Goal: Information Seeking & Learning: Learn about a topic

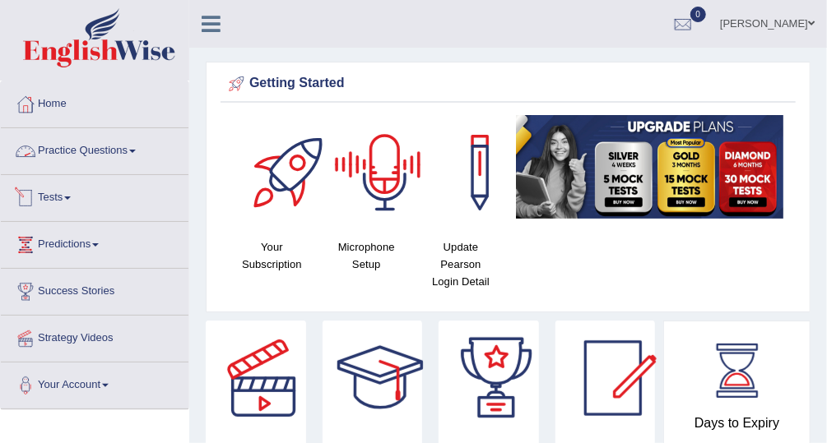
click at [96, 150] on link "Practice Questions" at bounding box center [95, 148] width 188 height 41
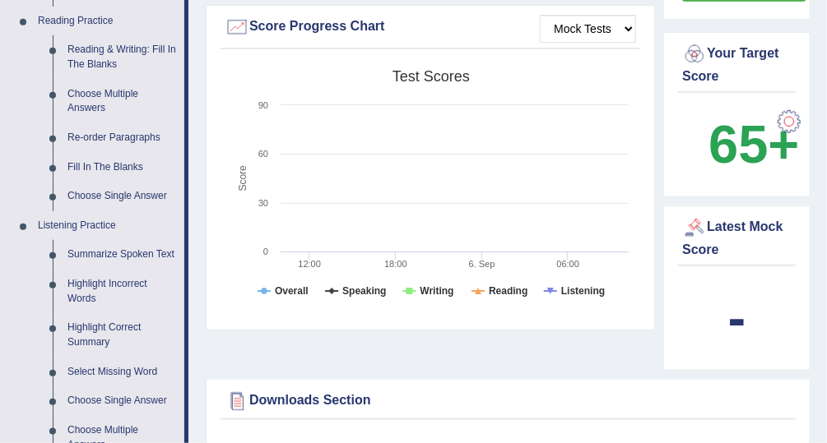
scroll to position [507, 0]
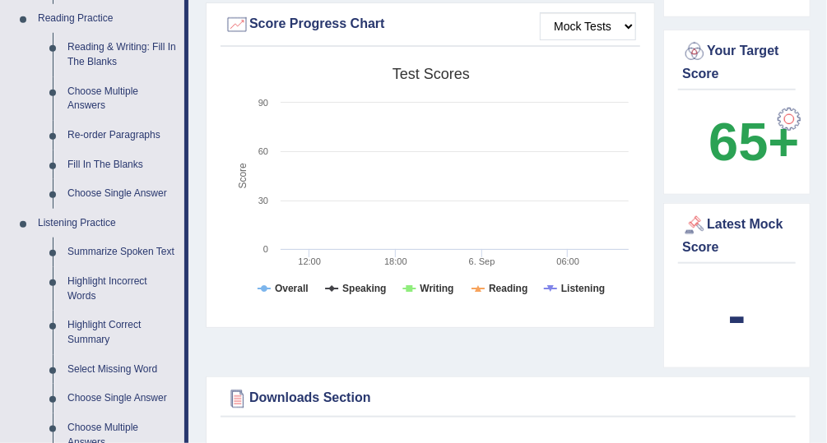
click at [534, 359] on div "Strategy Videos Book PTE Exam Success Stories EW Booklet Download Mock Tests Sc…" at bounding box center [508, 94] width 605 height 563
click at [150, 251] on link "Summarize Spoken Text" at bounding box center [122, 253] width 124 height 30
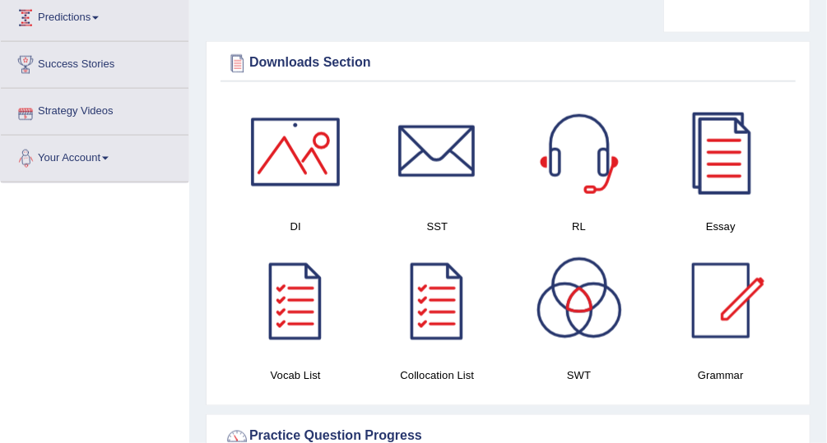
scroll to position [768, 0]
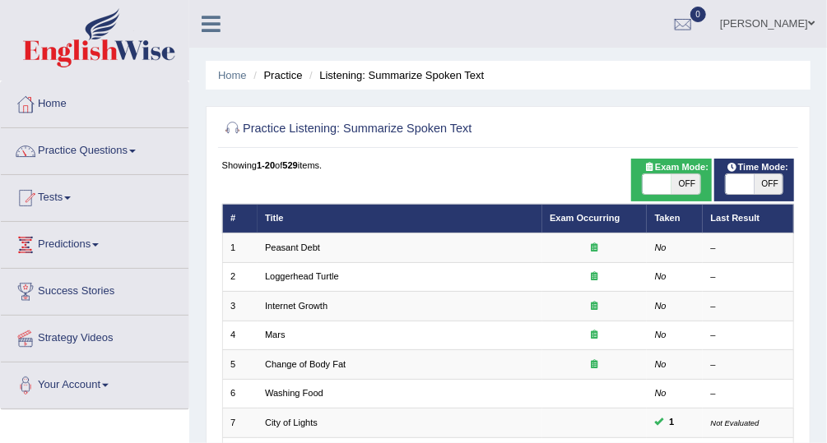
click at [109, 146] on link "Practice Questions" at bounding box center [95, 148] width 188 height 41
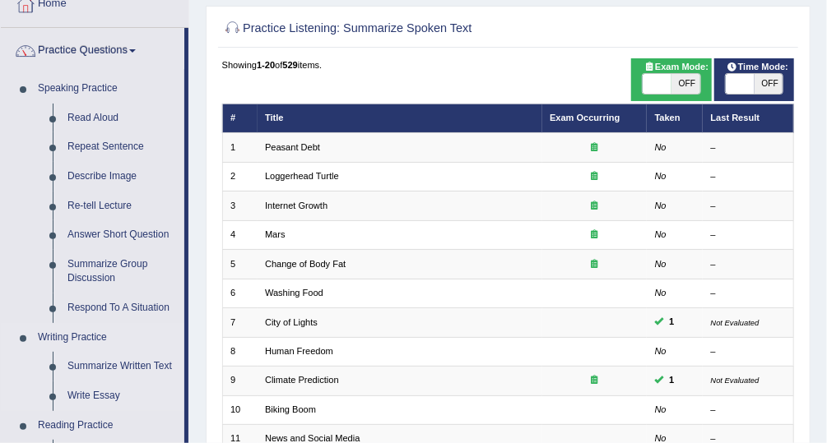
scroll to position [132, 0]
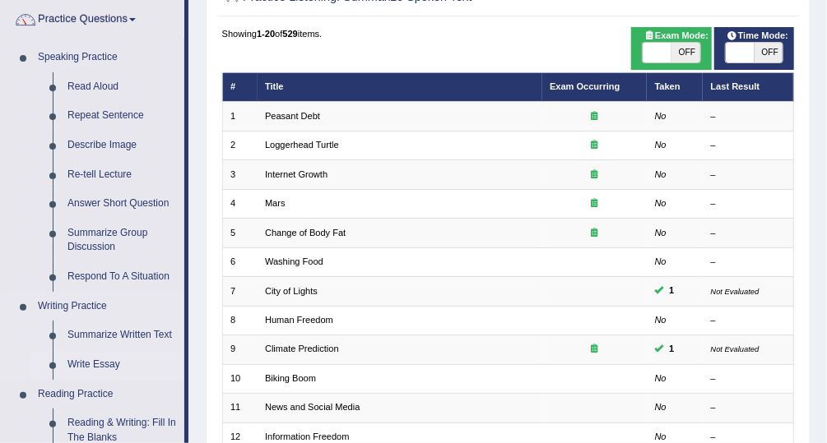
click at [104, 364] on link "Write Essay" at bounding box center [122, 365] width 124 height 30
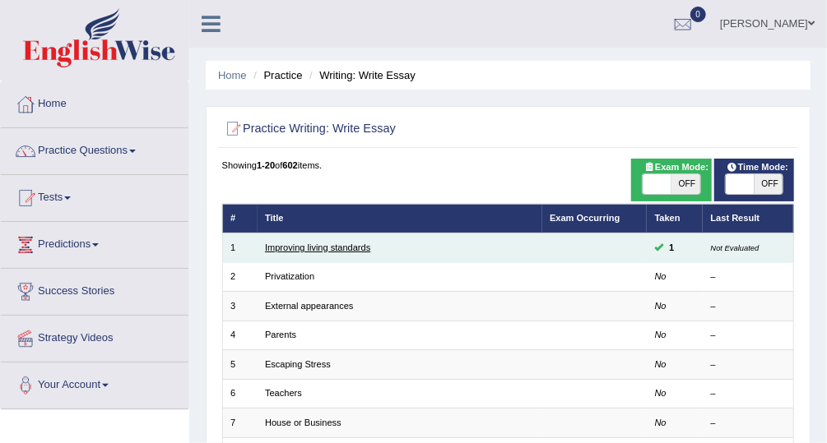
click at [314, 246] on link "Improving living standards" at bounding box center [317, 248] width 105 height 10
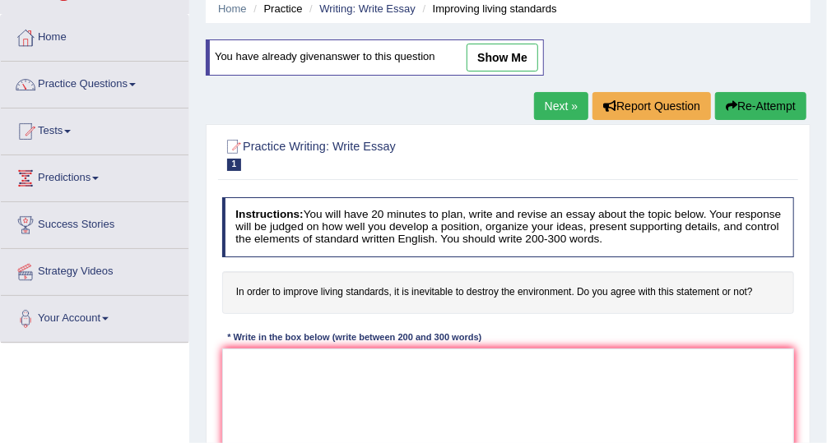
scroll to position [66, 0]
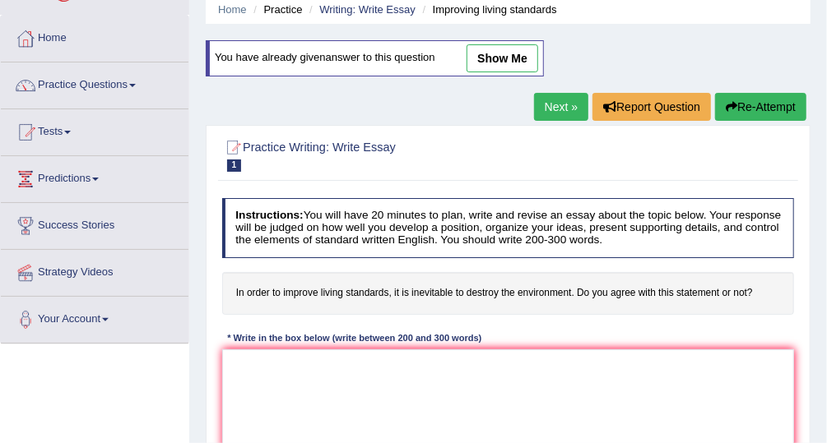
click at [496, 49] on link "show me" at bounding box center [502, 58] width 72 height 28
type textarea "The increasing influence of improve living standards which destroy the environm…"
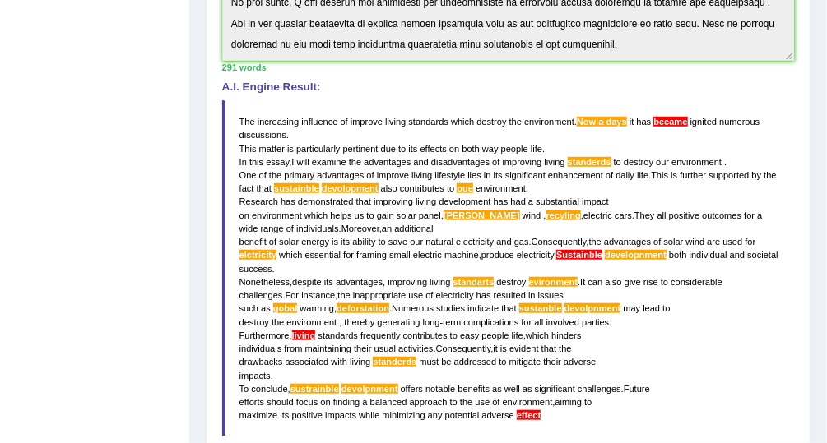
scroll to position [447, 0]
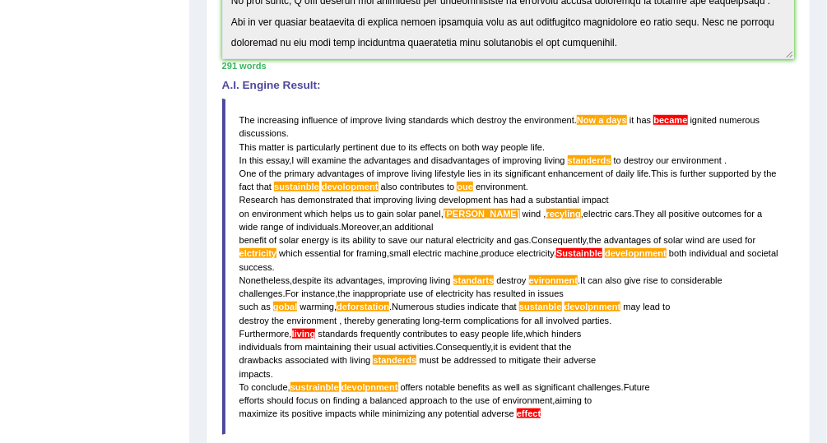
click at [54, 259] on div "Toggle navigation Home Practice Questions Speaking Practice Read Aloud Repeat S…" at bounding box center [413, 126] width 827 height 1147
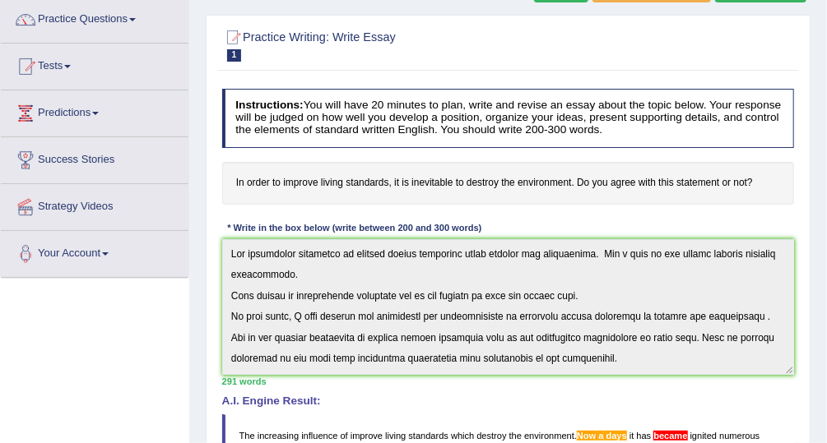
scroll to position [329, 0]
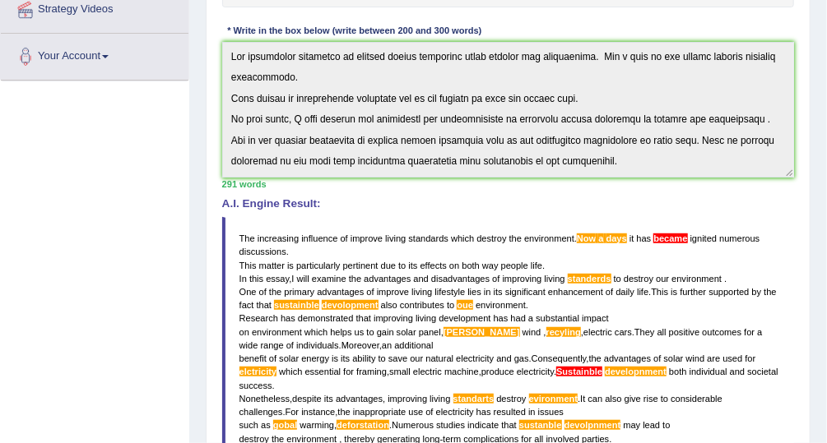
click at [152, 314] on div "Toggle navigation Home Practice Questions Speaking Practice Read Aloud Repeat S…" at bounding box center [413, 244] width 827 height 1147
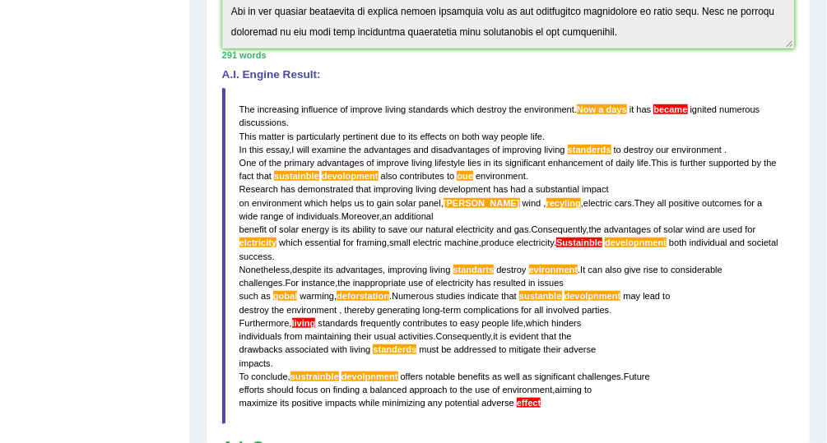
scroll to position [456, 0]
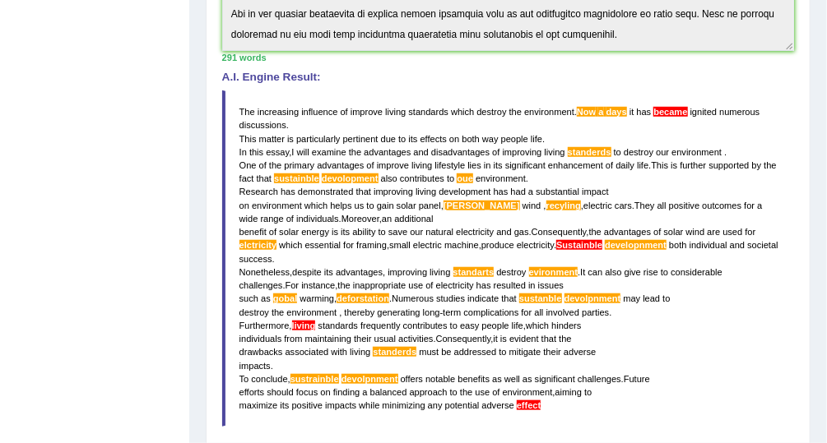
click at [795, 97] on div "Instructions: You will have 20 minutes to plan, write and revise an essay about…" at bounding box center [507, 159] width 579 height 804
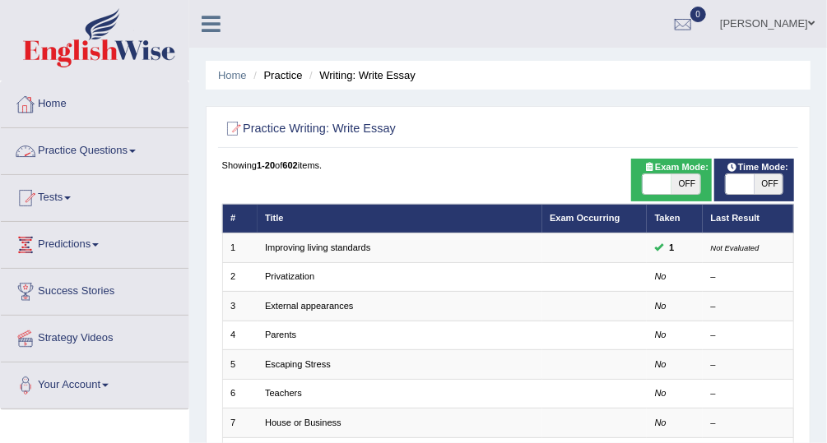
click at [127, 146] on link "Practice Questions" at bounding box center [95, 148] width 188 height 41
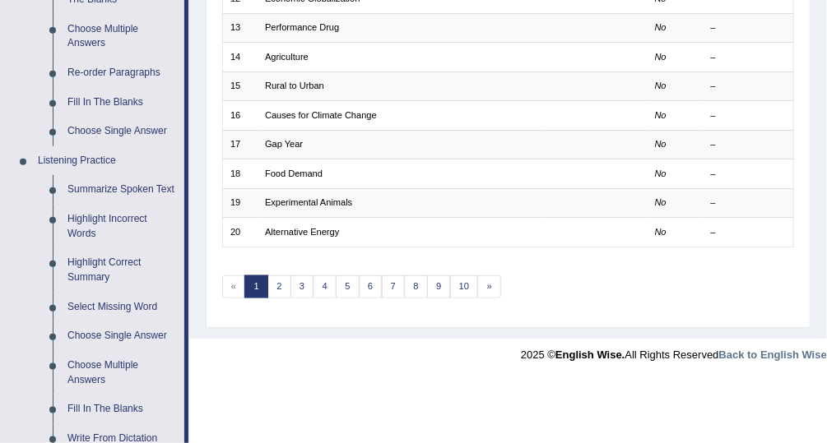
scroll to position [554, 0]
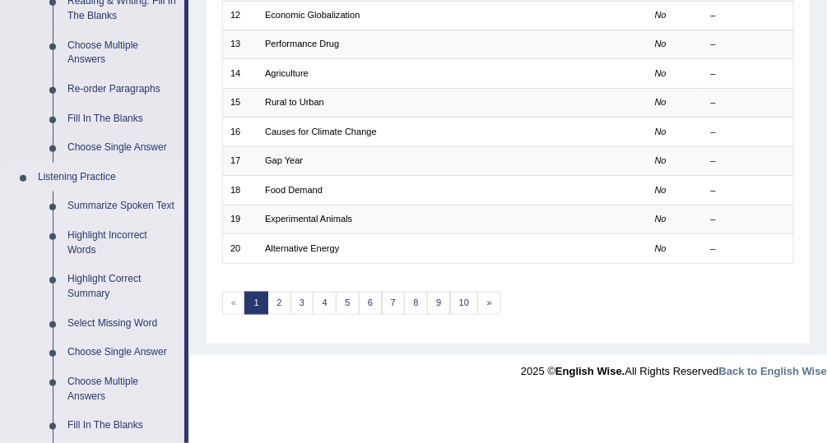
click at [155, 203] on link "Summarize Spoken Text" at bounding box center [122, 207] width 124 height 30
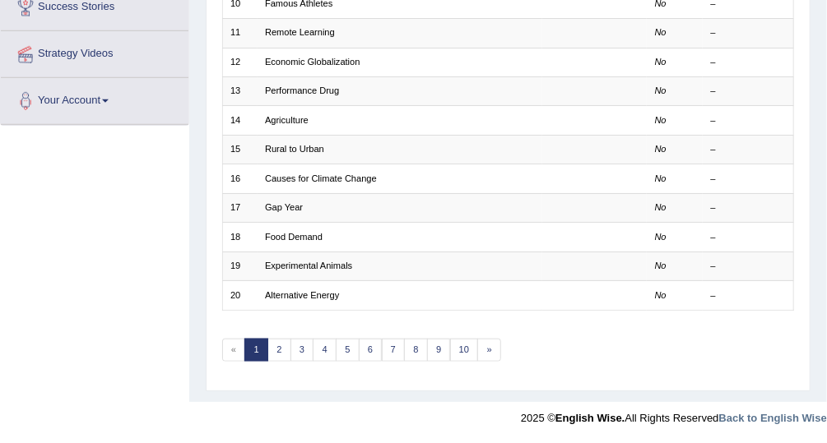
scroll to position [217, 0]
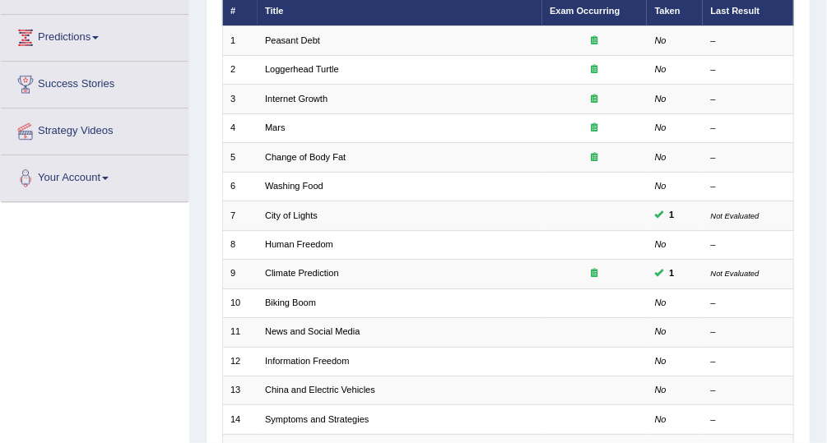
scroll to position [206, 0]
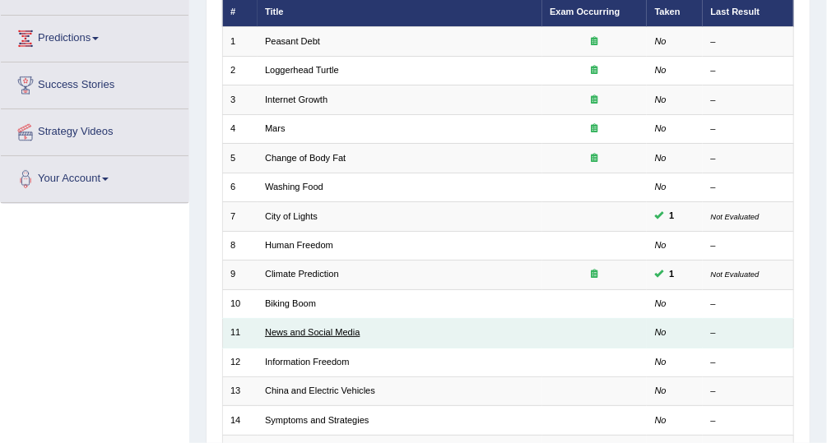
click at [320, 327] on link "News and Social Media" at bounding box center [312, 332] width 95 height 10
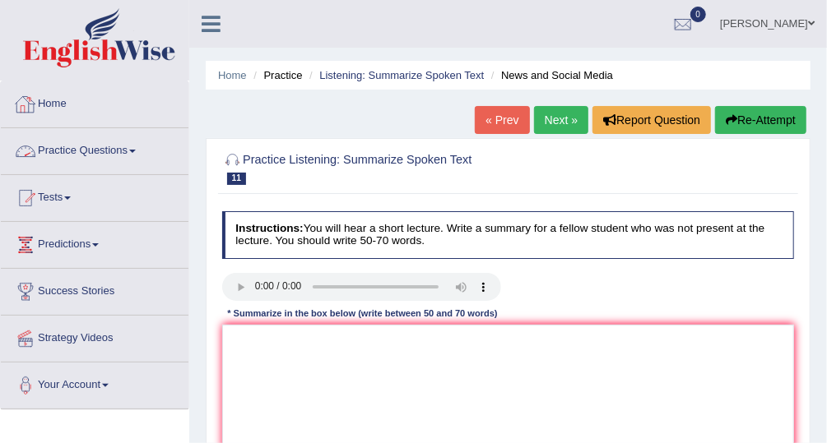
click at [101, 149] on link "Practice Questions" at bounding box center [95, 148] width 188 height 41
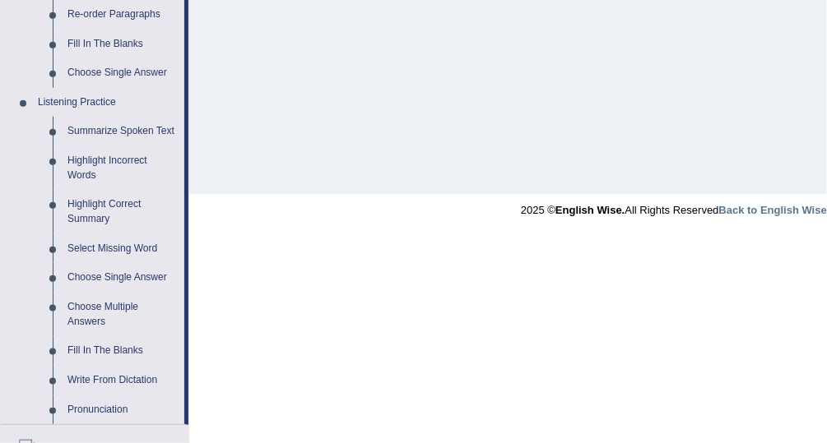
scroll to position [597, 0]
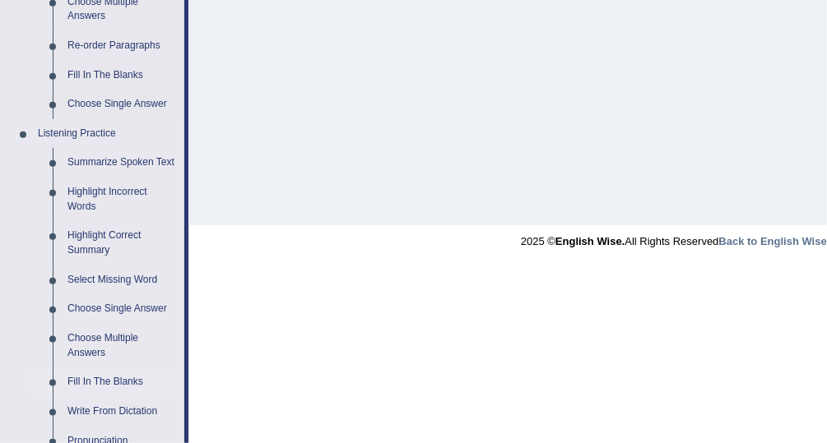
click at [115, 377] on link "Fill In The Blanks" at bounding box center [122, 383] width 124 height 30
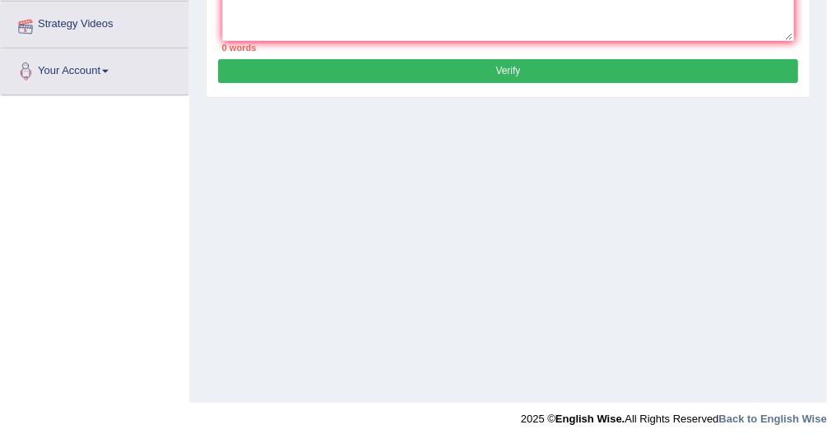
scroll to position [197, 0]
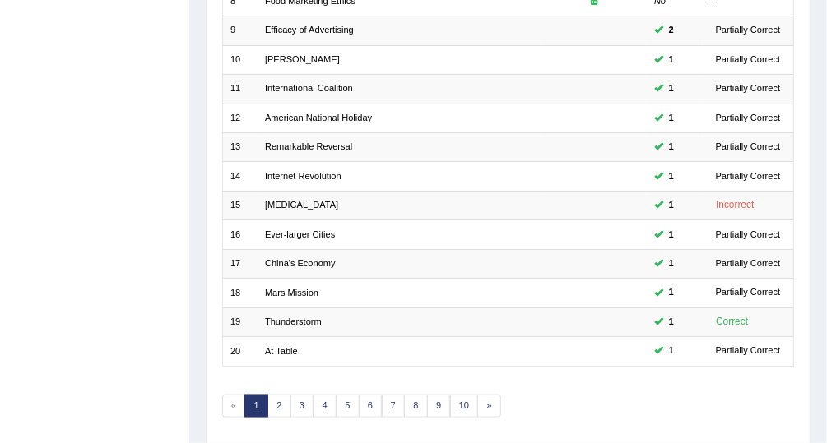
scroll to position [464, 0]
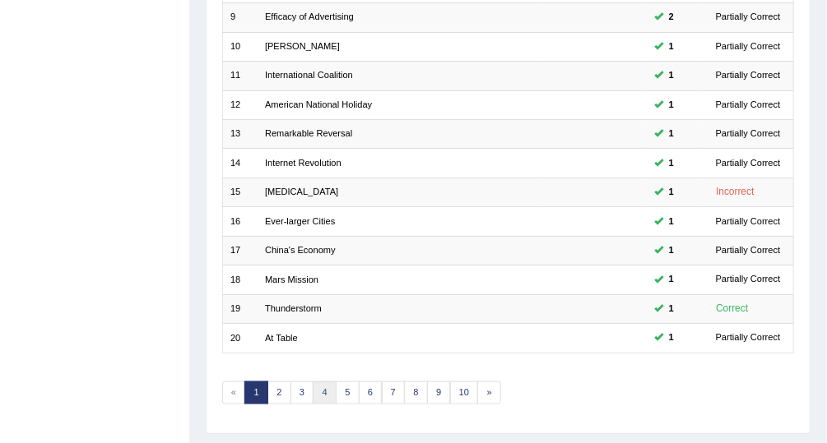
click at [320, 391] on link "4" at bounding box center [325, 393] width 24 height 23
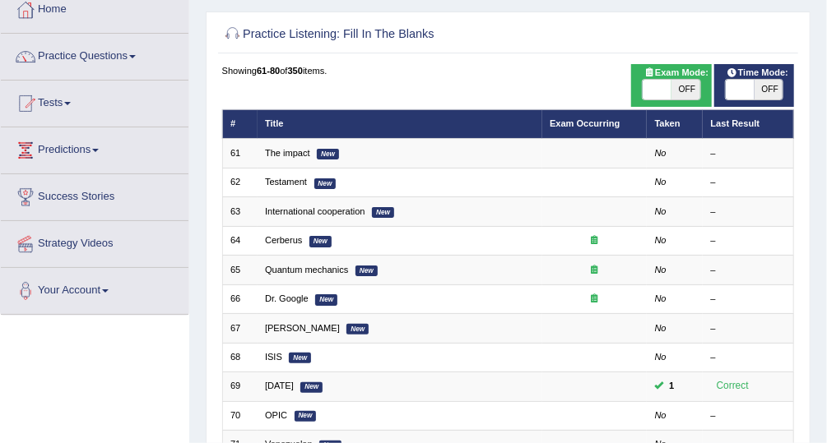
scroll to position [95, 0]
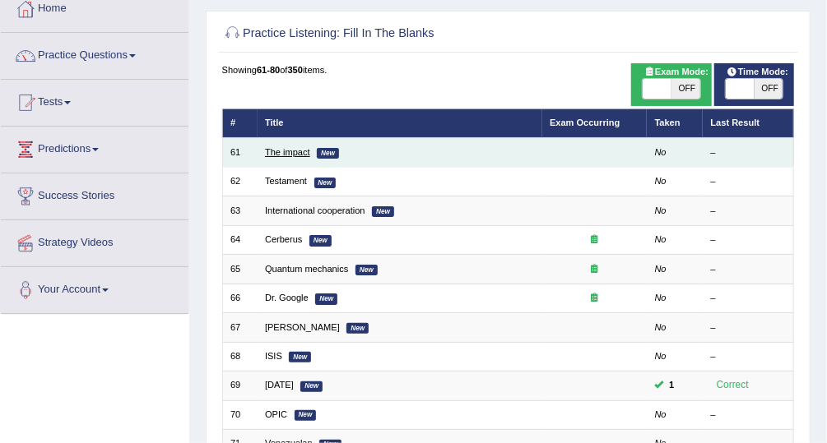
click at [279, 147] on link "The impact" at bounding box center [287, 152] width 45 height 10
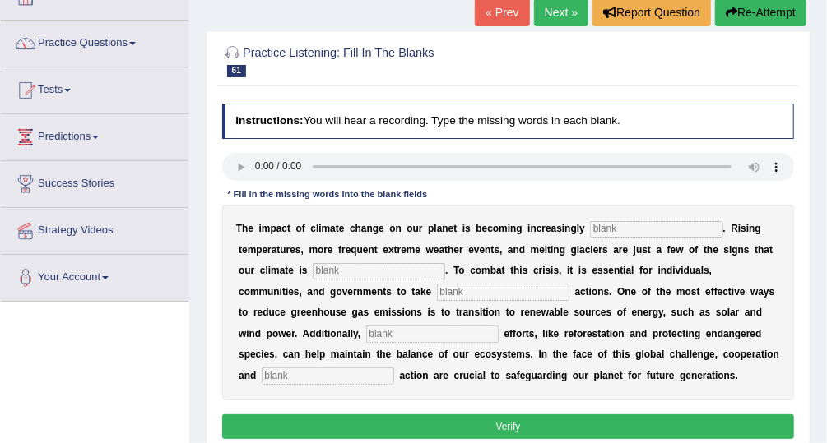
scroll to position [107, 0]
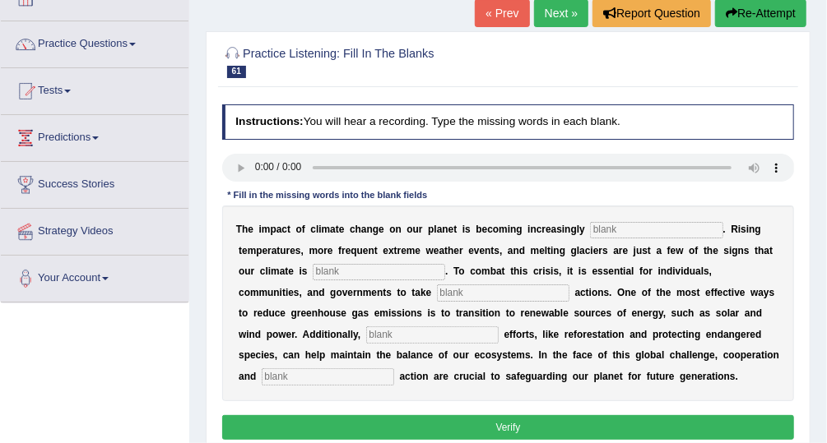
click at [191, 225] on div "Home Practice Listening: Fill In The Blanks The impact « Prev Next » Report Que…" at bounding box center [507, 304] width 637 height 822
click at [614, 229] on input "text" at bounding box center [656, 230] width 132 height 16
type input "evident"
click at [352, 270] on input "text" at bounding box center [379, 272] width 132 height 16
type input "changing"
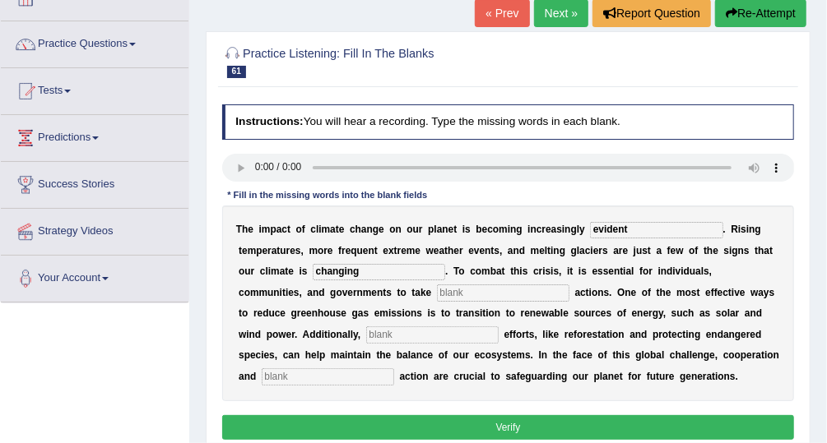
click at [437, 294] on input "text" at bounding box center [503, 293] width 132 height 16
type input "proactive"
click at [366, 334] on input "text" at bounding box center [432, 335] width 132 height 16
click at [366, 333] on input "text" at bounding box center [432, 335] width 132 height 16
type input "conservation"
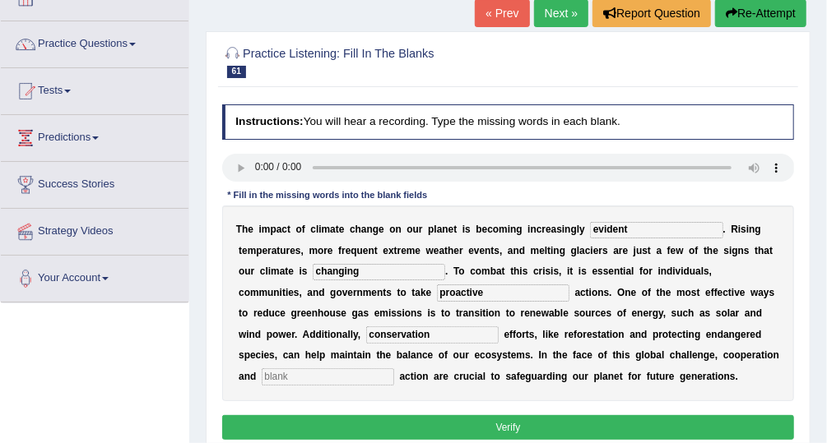
click at [394, 368] on input "text" at bounding box center [328, 376] width 132 height 16
type input "collective"
click at [711, 426] on button "Verify" at bounding box center [508, 427] width 572 height 24
